Goal: Task Accomplishment & Management: Manage account settings

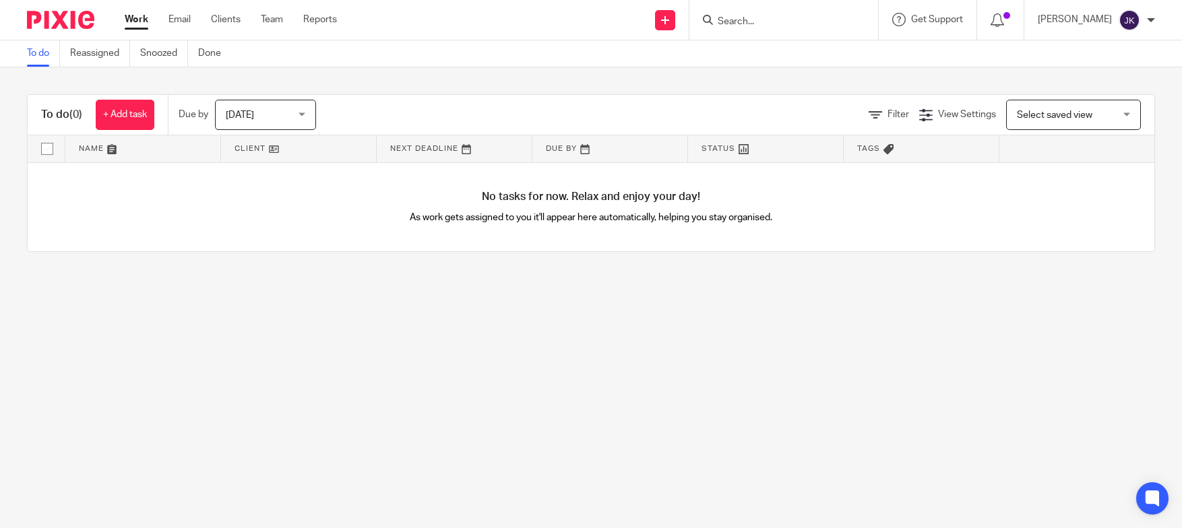
click at [1146, 15] on div "Johanne Kassardjian" at bounding box center [1096, 20] width 117 height 22
click at [1078, 98] on span "Logout" at bounding box center [1092, 93] width 30 height 9
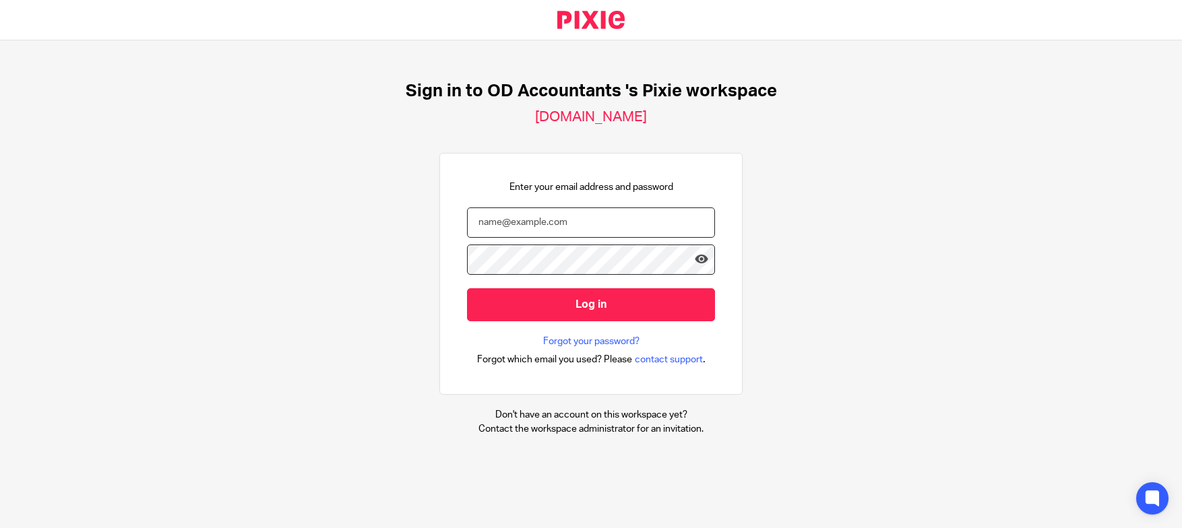
click at [621, 236] on input "email" at bounding box center [591, 223] width 248 height 30
type input "[PERSON_NAME][EMAIL_ADDRESS][DOMAIN_NAME]"
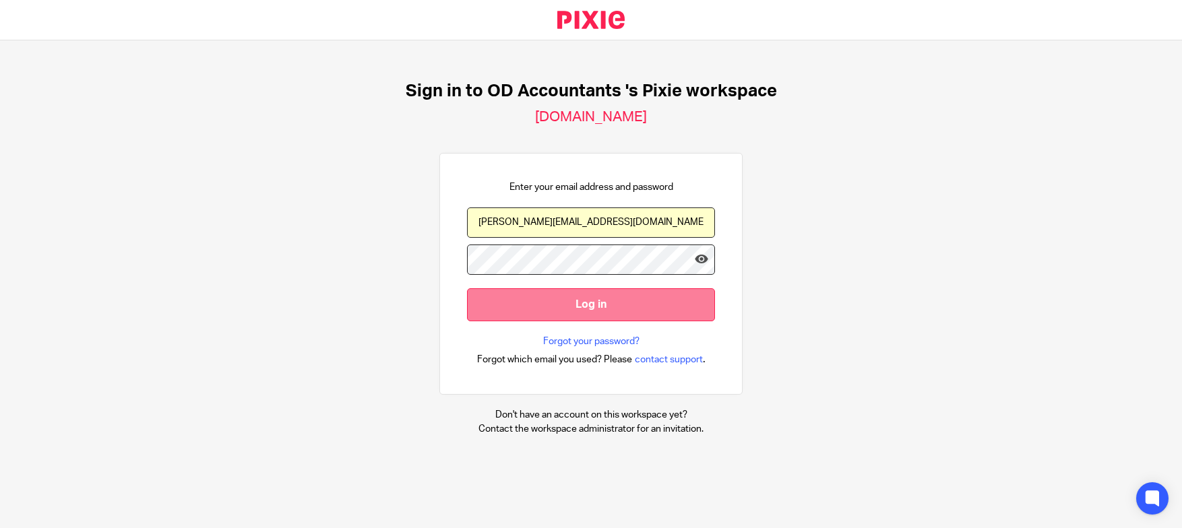
click at [595, 293] on input "Log in" at bounding box center [591, 304] width 248 height 33
